Goal: Transaction & Acquisition: Purchase product/service

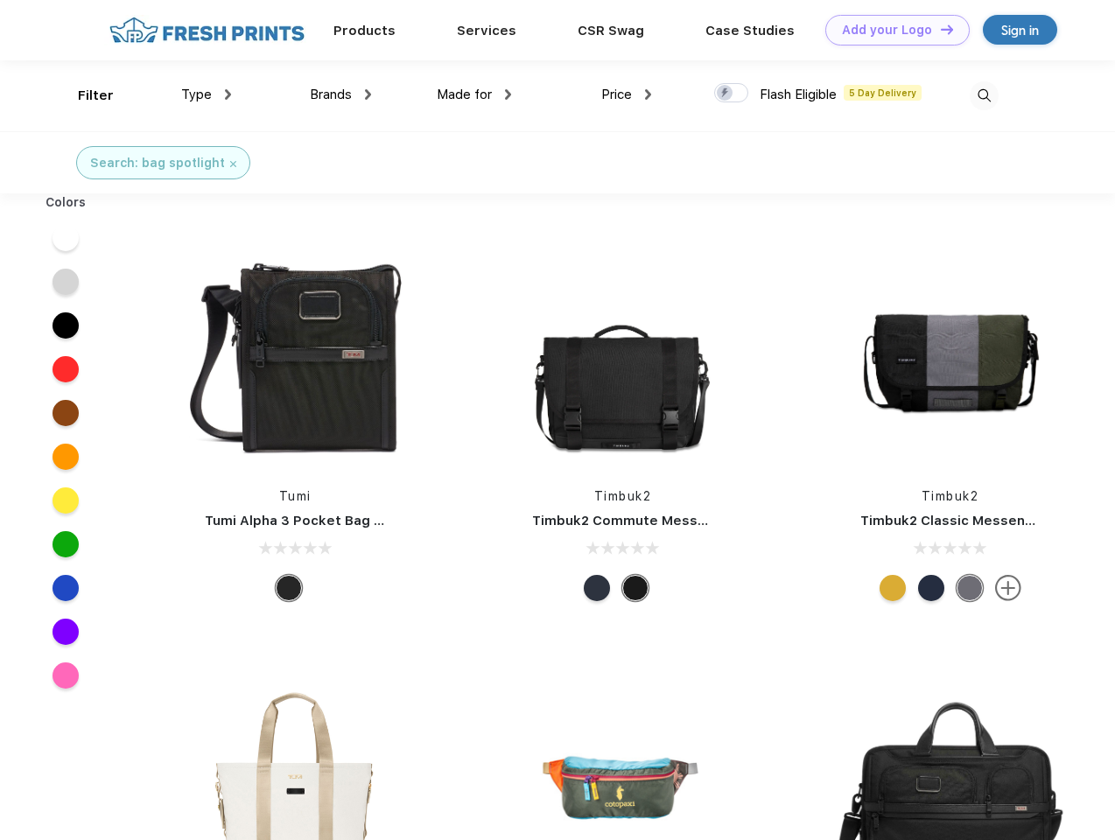
click at [891, 30] on link "Add your Logo Design Tool" at bounding box center [897, 30] width 144 height 31
click at [0, 0] on div "Design Tool" at bounding box center [0, 0] width 0 height 0
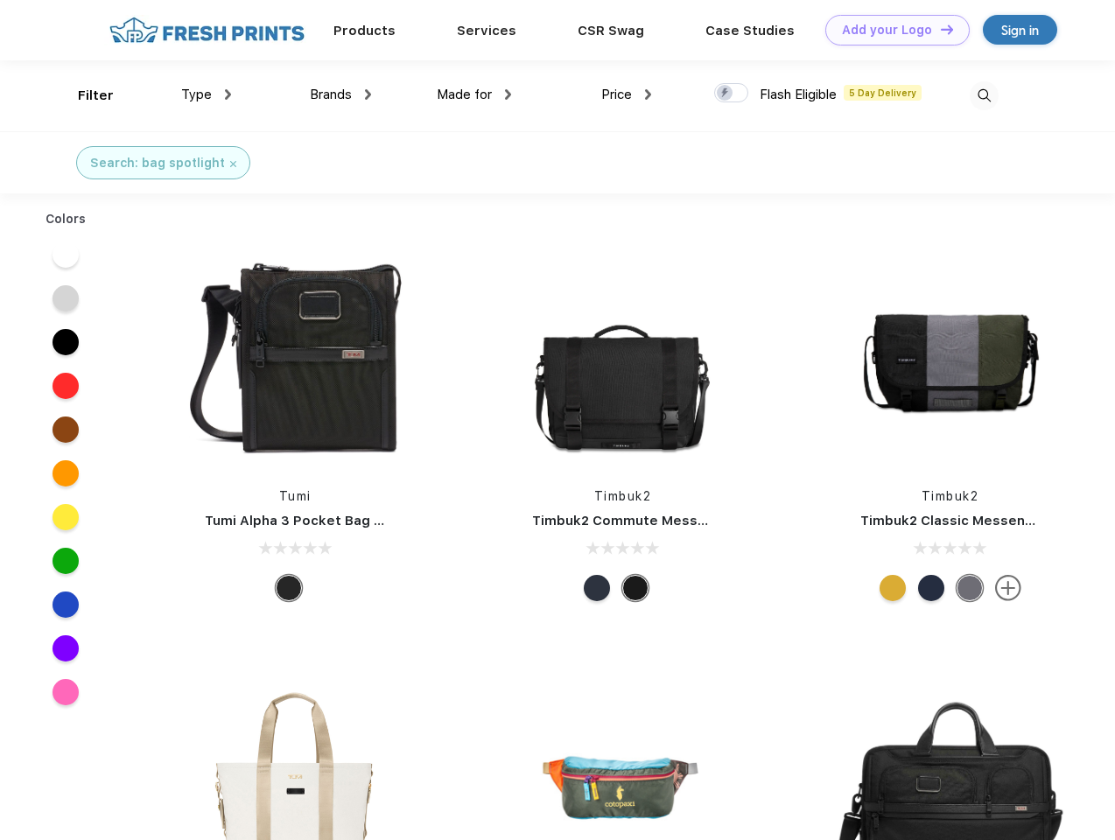
click at [939, 29] on link "Add your Logo Design Tool" at bounding box center [897, 30] width 144 height 31
click at [84, 95] on div "Filter" at bounding box center [96, 96] width 36 height 20
click at [206, 94] on span "Type" at bounding box center [196, 95] width 31 height 16
click at [340, 94] on span "Brands" at bounding box center [331, 95] width 42 height 16
click at [474, 94] on span "Made for" at bounding box center [464, 95] width 55 height 16
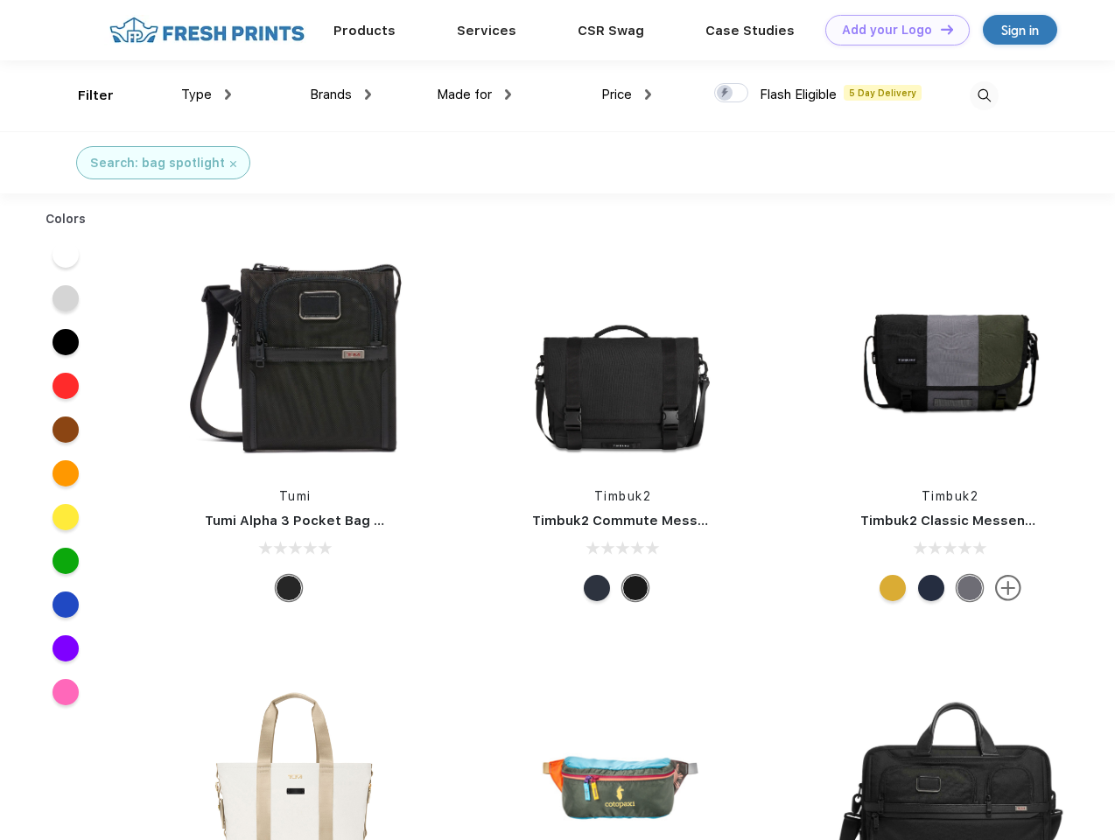
click at [626, 94] on span "Price" at bounding box center [616, 95] width 31 height 16
click at [731, 94] on div at bounding box center [731, 92] width 34 height 19
click at [725, 94] on input "checkbox" at bounding box center [719, 87] width 11 height 11
click at [983, 95] on img at bounding box center [983, 95] width 29 height 29
